Goal: Transaction & Acquisition: Purchase product/service

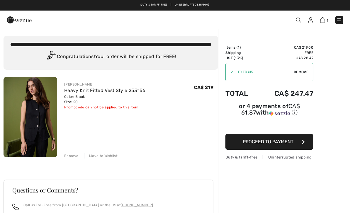
click at [312, 20] on img at bounding box center [310, 20] width 5 height 6
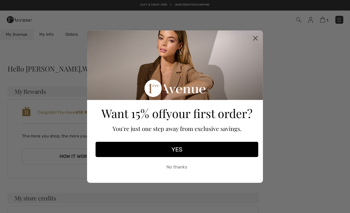
click at [254, 38] on circle "Close dialog" at bounding box center [255, 38] width 10 height 10
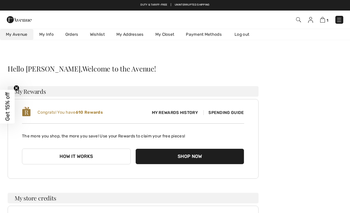
click at [341, 18] on img at bounding box center [339, 20] width 6 height 6
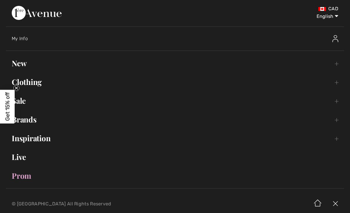
click at [27, 82] on link "Clothing Toggle submenu" at bounding box center [175, 82] width 338 height 13
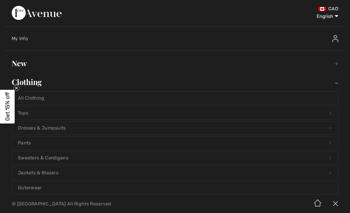
click at [113, 113] on link "Tops Open submenu" at bounding box center [175, 113] width 326 height 13
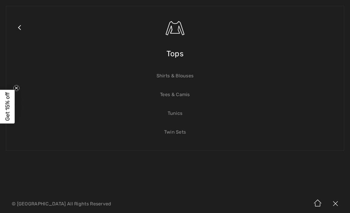
click at [173, 55] on span "Tops" at bounding box center [174, 53] width 17 height 21
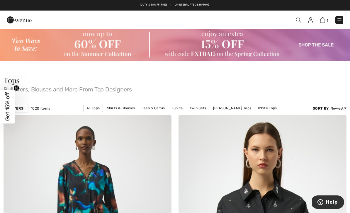
click at [14, 105] on div "Get 15% off Close teaser" at bounding box center [7, 107] width 15 height 34
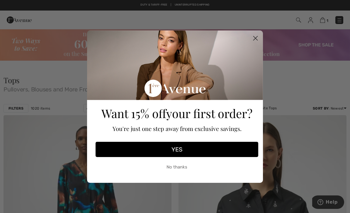
click at [256, 36] on circle "Close dialog" at bounding box center [255, 38] width 10 height 10
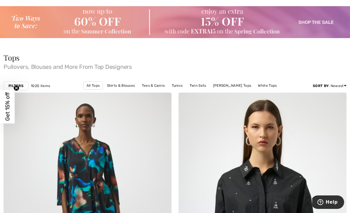
scroll to position [26, 0]
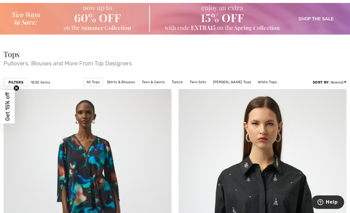
click at [20, 83] on strong "Filters" at bounding box center [15, 82] width 15 height 5
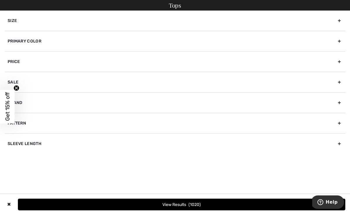
scroll to position [13, 0]
click at [335, 107] on div "Brand" at bounding box center [175, 102] width 340 height 20
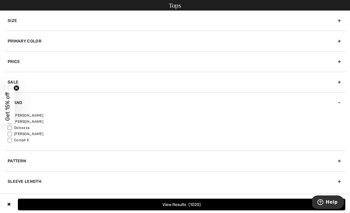
click at [32, 116] on label "[PERSON_NAME]" at bounding box center [176, 115] width 337 height 5
click at [12, 116] on input"] "[PERSON_NAME]" at bounding box center [10, 115] width 4 height 4
checkbox input"] "true"
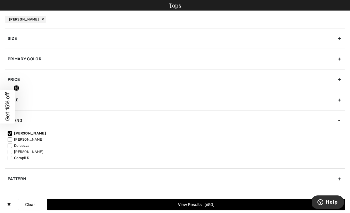
click at [114, 59] on div "Primary Color" at bounding box center [175, 59] width 340 height 20
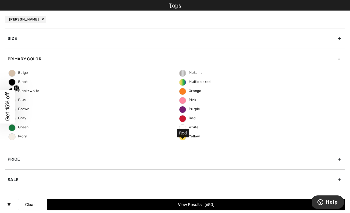
click at [191, 117] on span "Red" at bounding box center [187, 118] width 16 height 4
click at [0, 0] on input "Red" at bounding box center [0, 0] width 0 height 0
click at [215, 201] on button "View Results 49" at bounding box center [196, 204] width 298 height 12
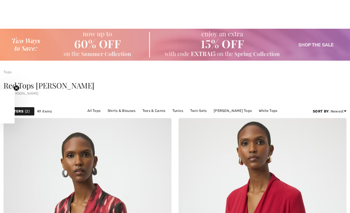
checkbox input "true"
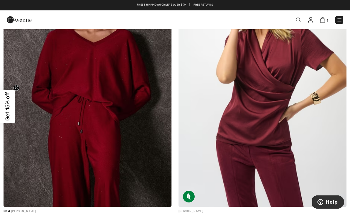
scroll to position [2465, 0]
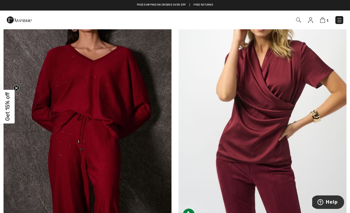
click at [254, 114] on img at bounding box center [262, 99] width 168 height 252
click at [253, 132] on img at bounding box center [262, 99] width 168 height 252
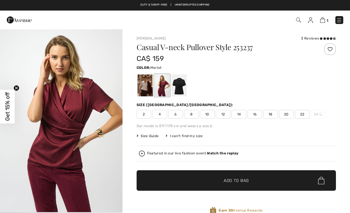
checkbox input "true"
